Goal: Information Seeking & Learning: Learn about a topic

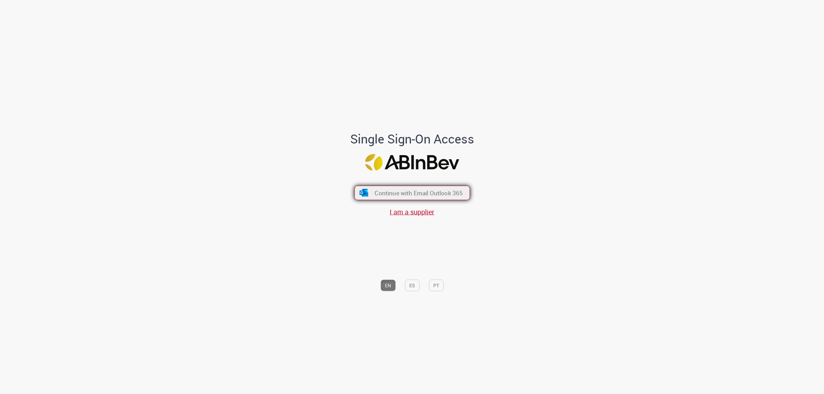
click at [376, 190] on span "Continue with Email Outlook 365" at bounding box center [418, 193] width 88 height 8
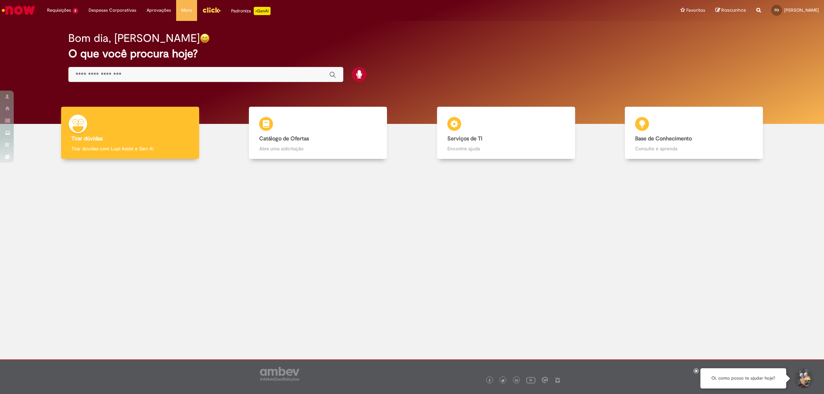
click at [188, 69] on div "Global" at bounding box center [205, 74] width 275 height 15
click at [181, 69] on div "Global" at bounding box center [205, 74] width 275 height 15
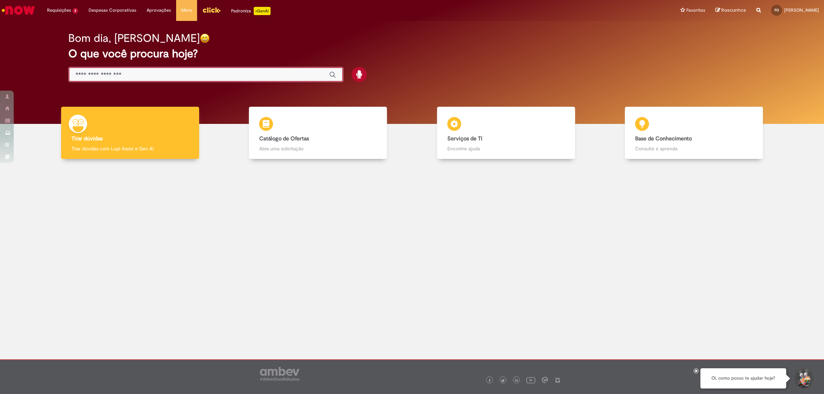
click at [184, 71] on input "Basta digitar aqui" at bounding box center [199, 75] width 247 height 8
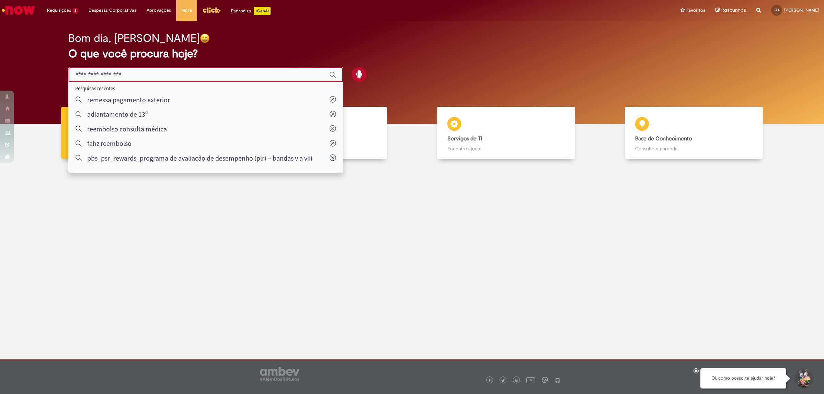
drag, startPoint x: 184, startPoint y: 71, endPoint x: 21, endPoint y: 73, distance: 163.4
click at [21, 73] on div "Bom dia, Fernando O que você procura hoje?" at bounding box center [412, 72] width 814 height 103
type input "**********"
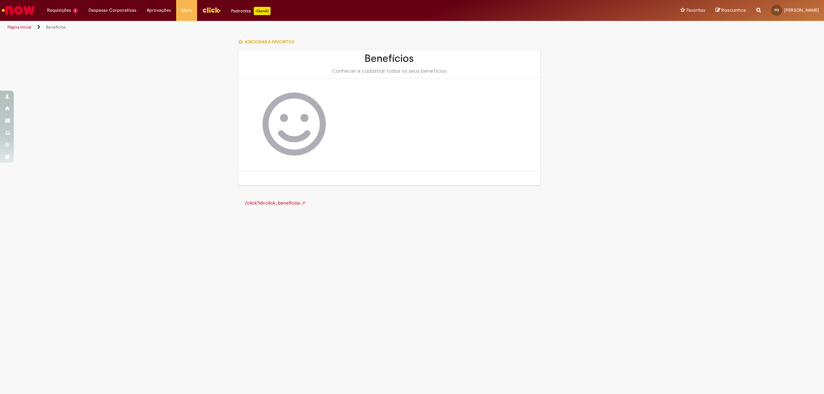
click at [23, 16] on img "Ir para a Homepage" at bounding box center [18, 10] width 35 height 14
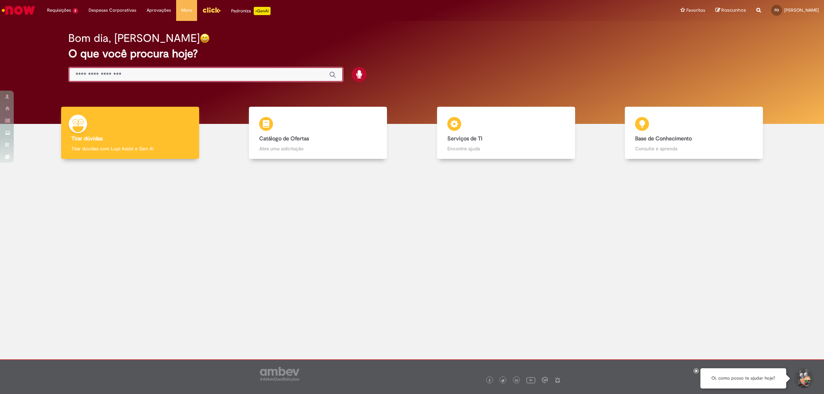
click at [243, 75] on input "Basta digitar aqui" at bounding box center [199, 75] width 247 height 8
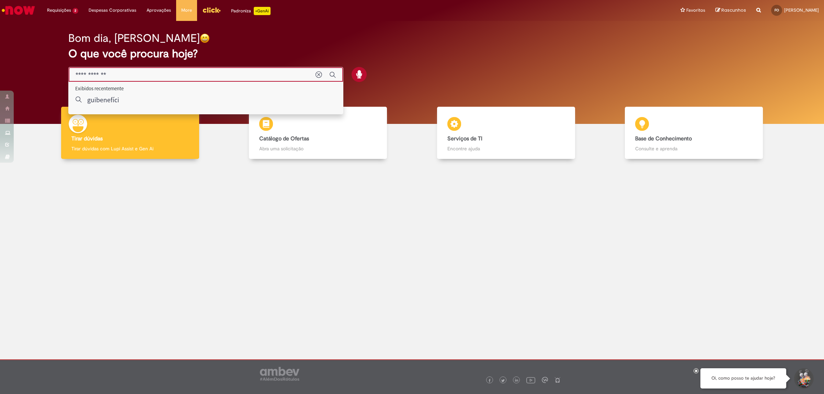
type input "**********"
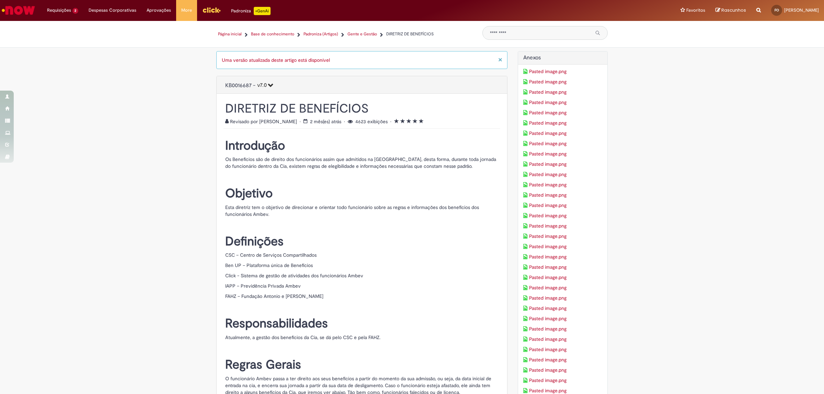
drag, startPoint x: 313, startPoint y: 61, endPoint x: 248, endPoint y: 62, distance: 65.6
click at [248, 62] on link "Uma versão atualizada deste artigo está disponível" at bounding box center [276, 60] width 108 height 6
click at [257, 81] on button "v7.0" at bounding box center [263, 86] width 16 height 12
